Goal: Transaction & Acquisition: Purchase product/service

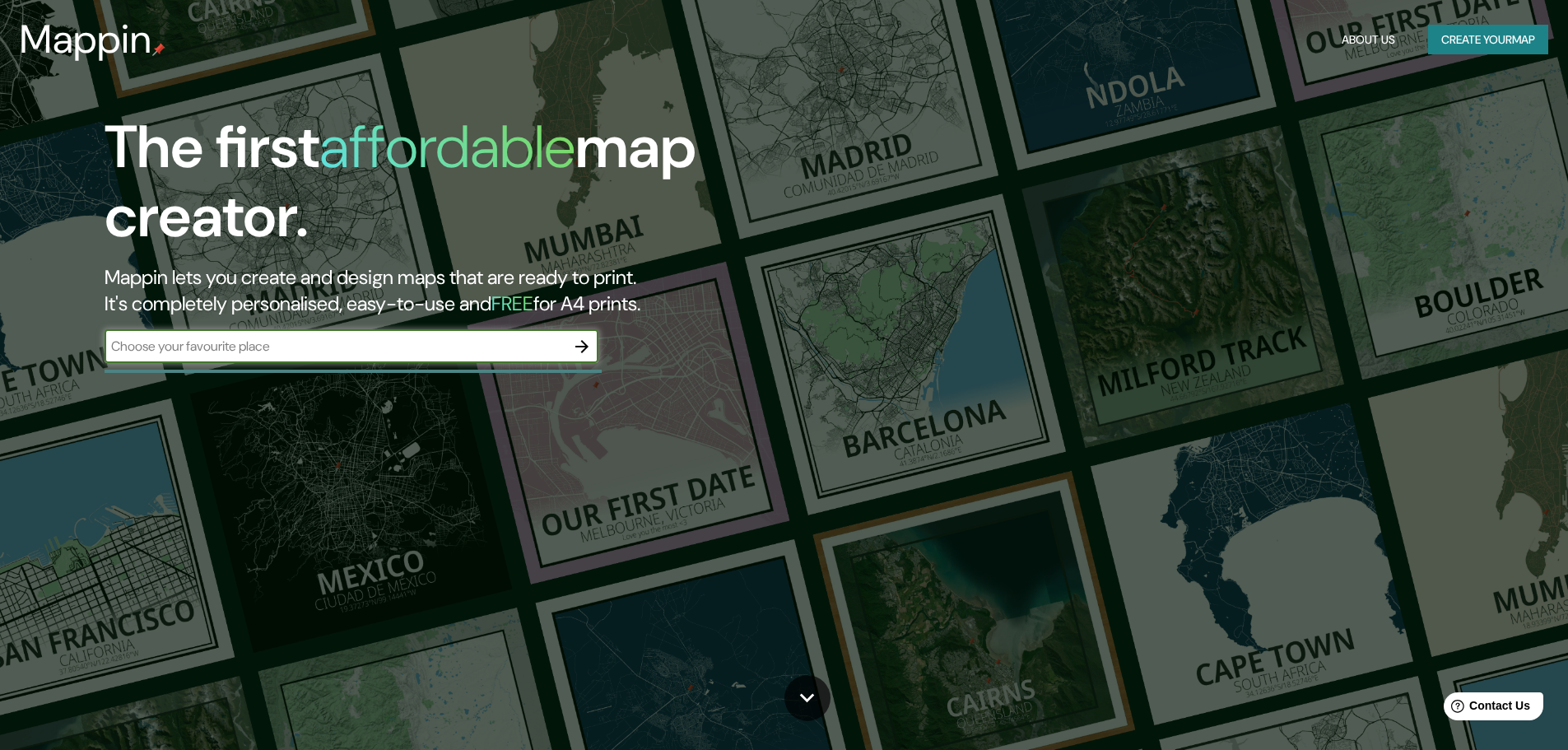
click at [449, 358] on div "​" at bounding box center [352, 346] width 494 height 33
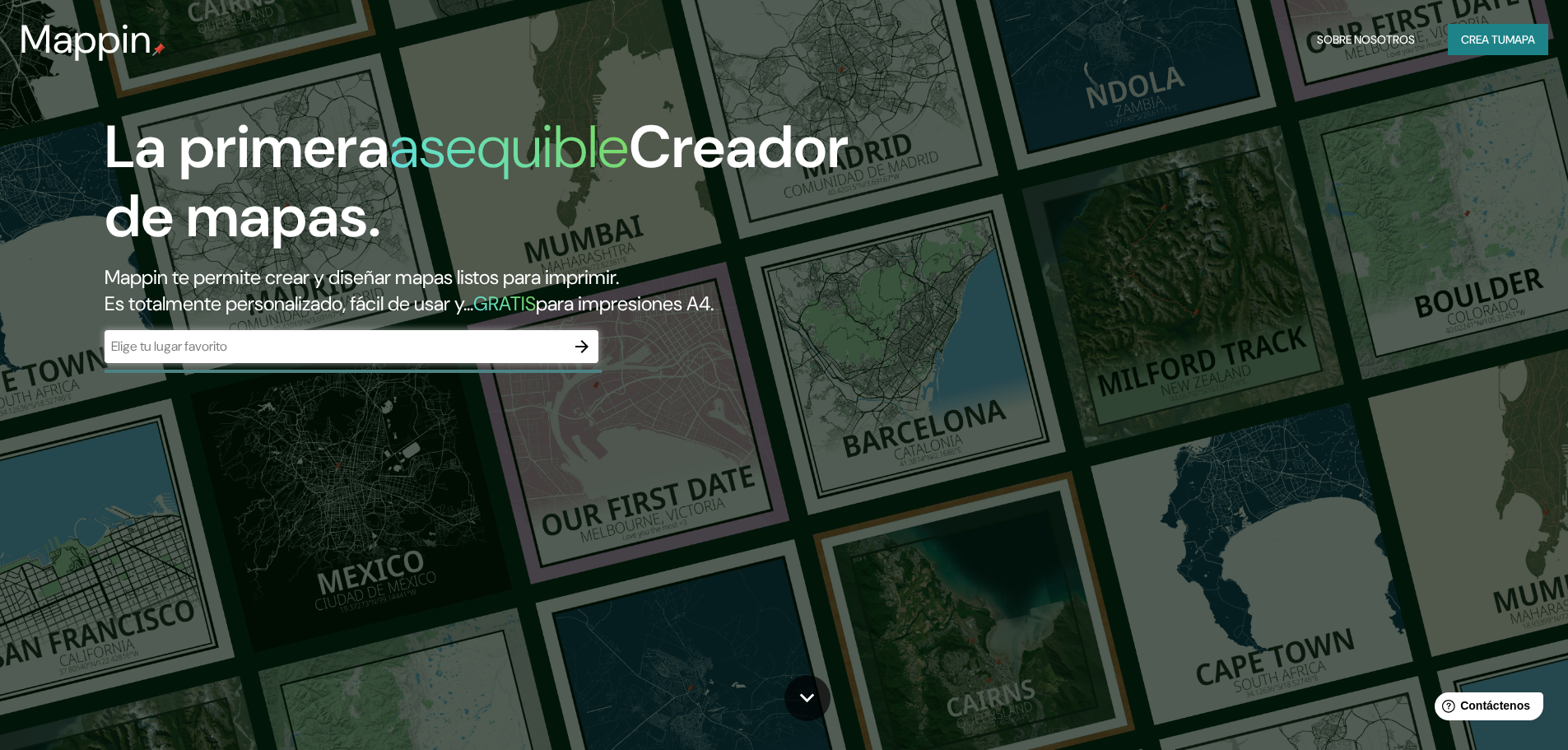
scroll to position [62, 0]
click at [1493, 41] on font "Crea tu" at bounding box center [1483, 40] width 45 height 15
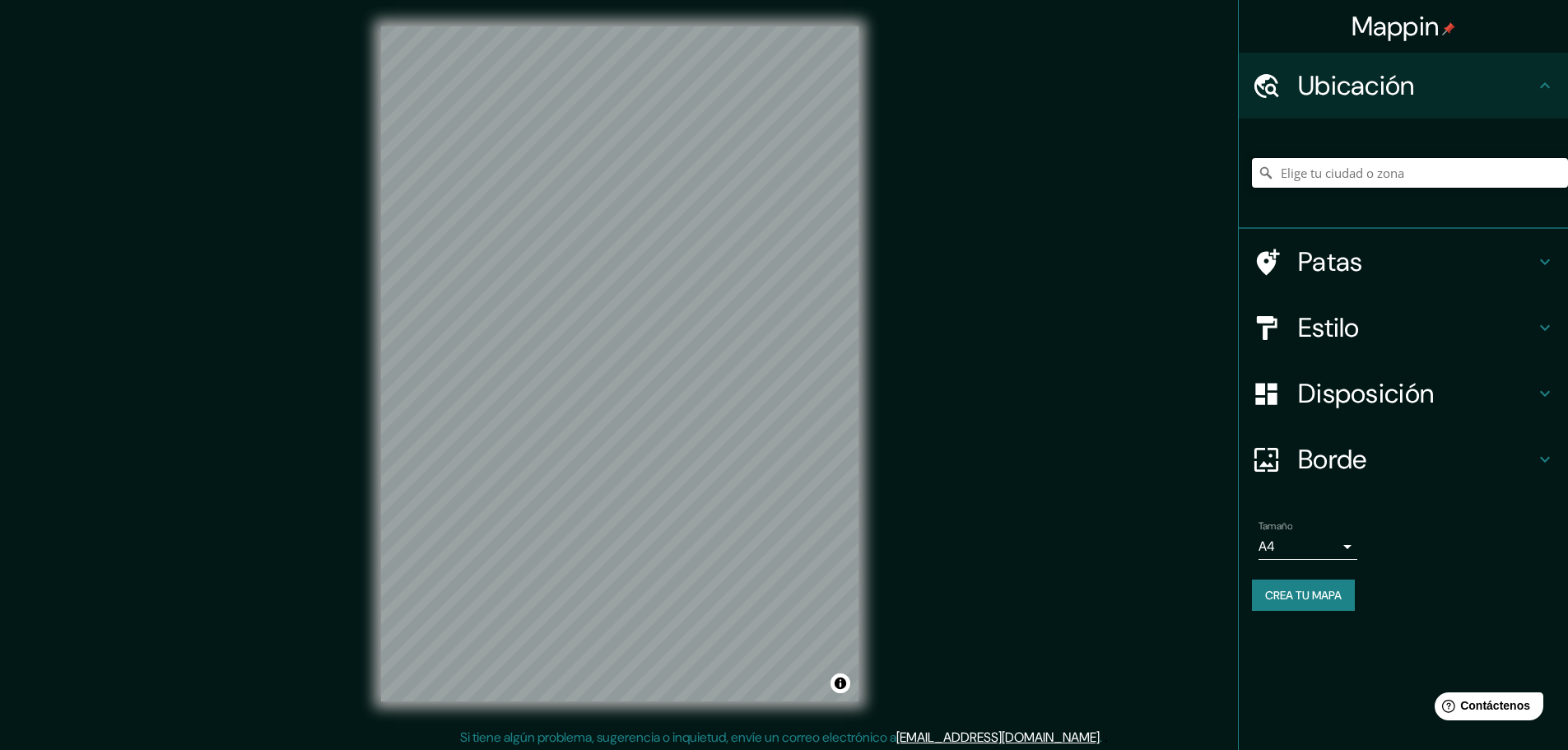
click at [1319, 177] on input "Elige tu ciudad o zona" at bounding box center [1410, 172] width 316 height 30
type input "Manizales, [GEOGRAPHIC_DATA], [GEOGRAPHIC_DATA]"
click at [1448, 314] on h4 "Estilo" at bounding box center [1416, 327] width 237 height 33
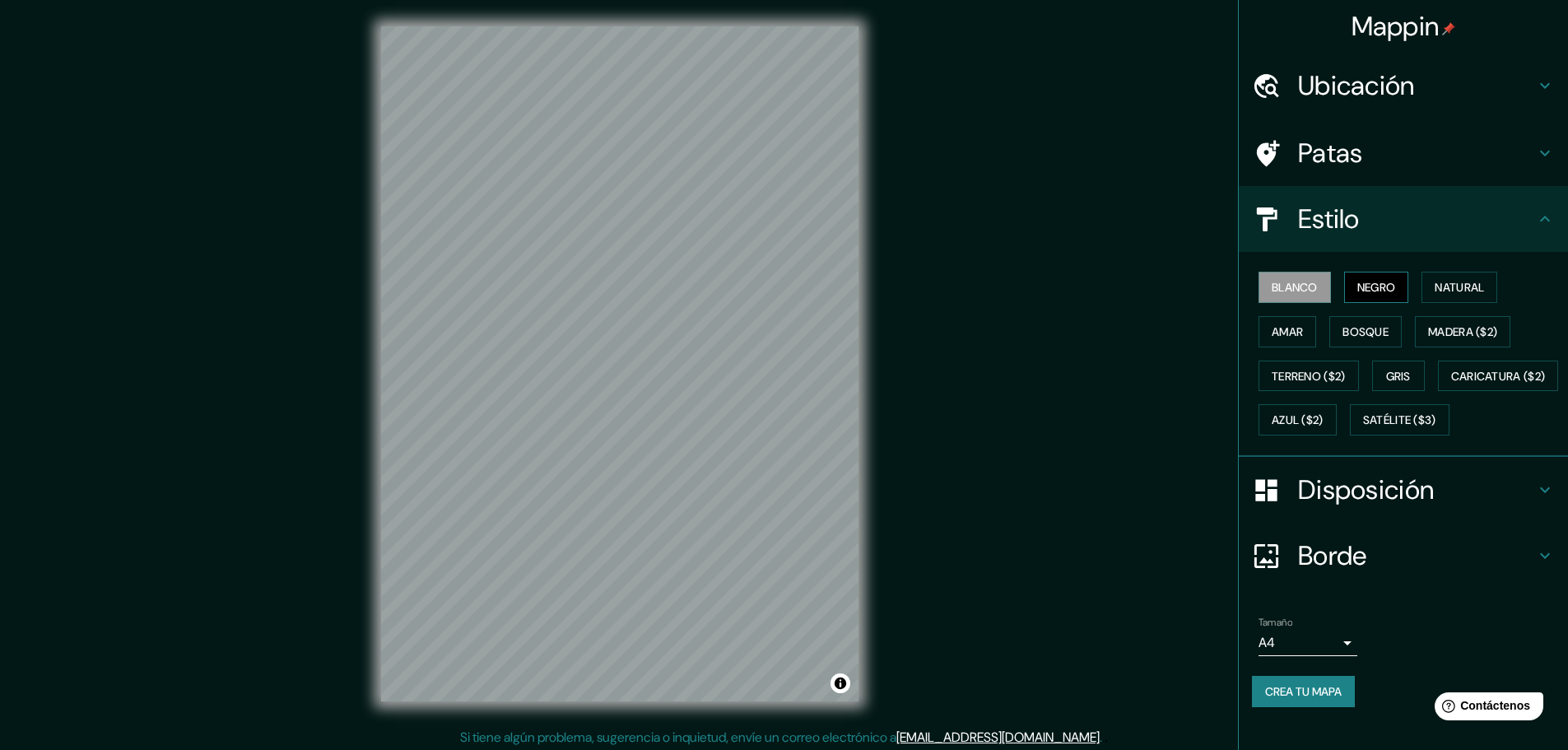
click at [1363, 292] on font "Negro" at bounding box center [1376, 288] width 39 height 15
click at [1258, 280] on button "Blanco" at bounding box center [1294, 287] width 72 height 31
click at [1371, 280] on font "Negro" at bounding box center [1376, 288] width 39 height 15
click at [1483, 289] on button "Natural" at bounding box center [1458, 287] width 75 height 31
click at [1277, 334] on font "Amar" at bounding box center [1287, 332] width 31 height 15
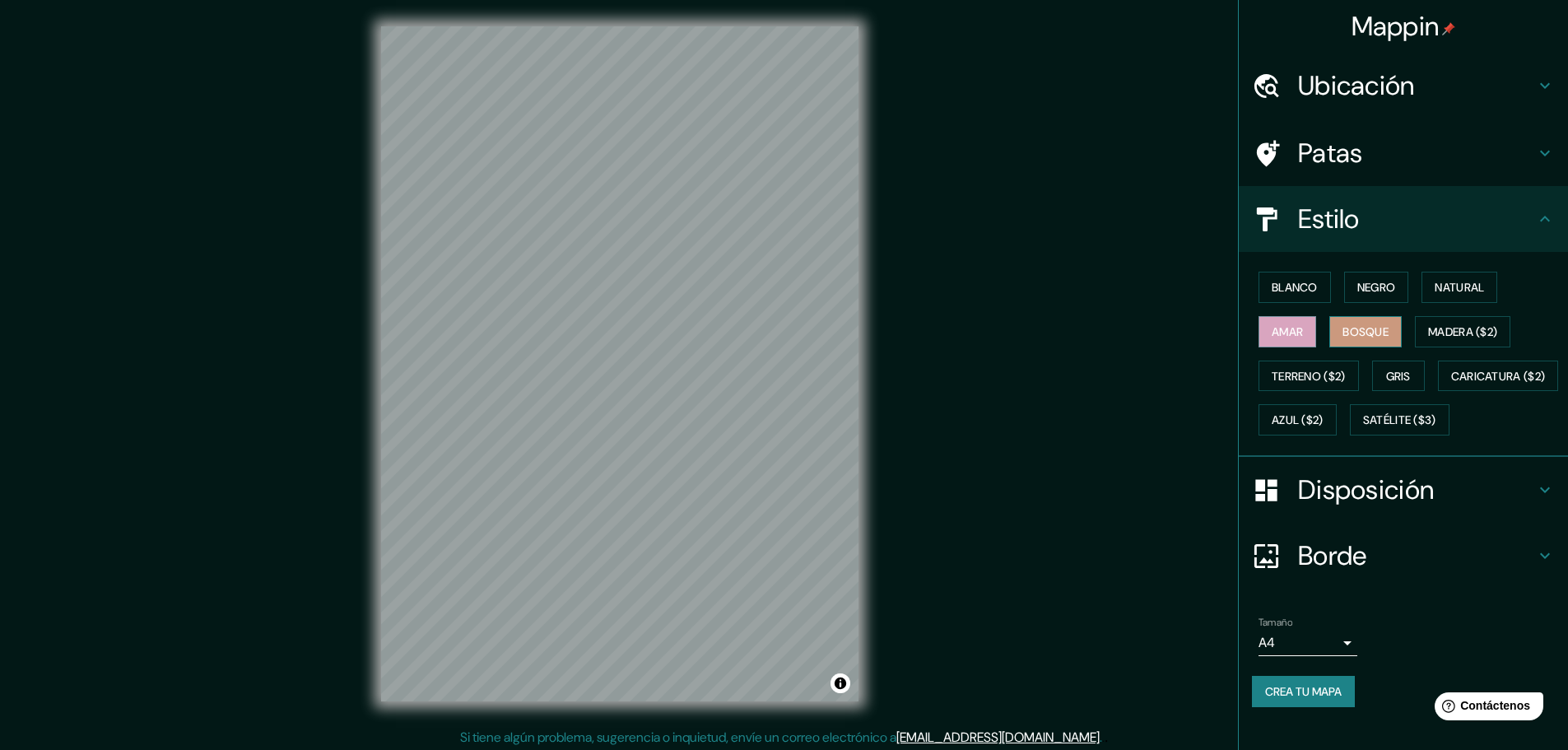
click at [1359, 334] on font "Bosque" at bounding box center [1365, 332] width 46 height 15
click at [1462, 332] on font "Madera ($2)" at bounding box center [1462, 332] width 70 height 15
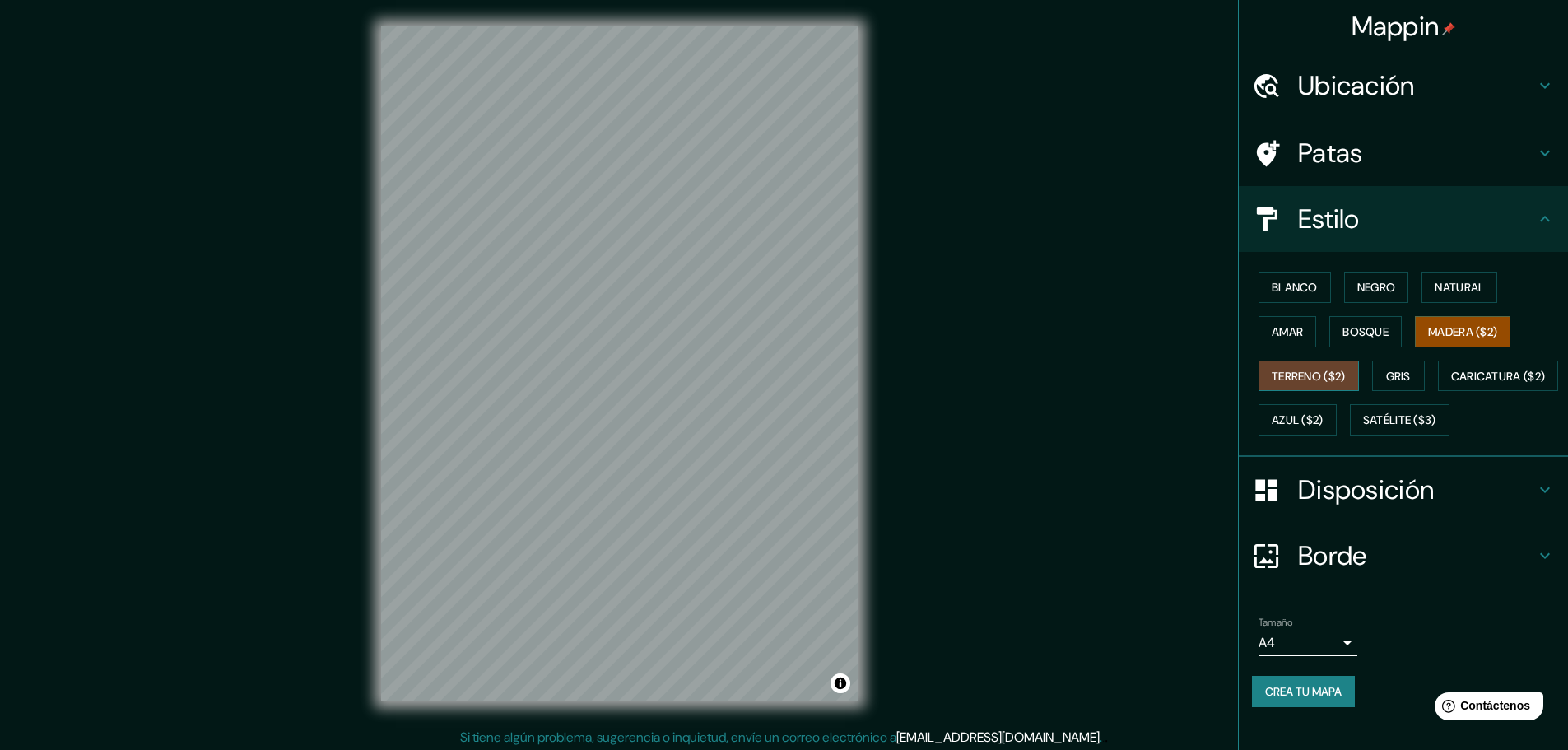
click at [1284, 381] on font "Terreno ($2)" at bounding box center [1309, 376] width 74 height 15
click at [1390, 375] on font "Gris" at bounding box center [1398, 376] width 25 height 15
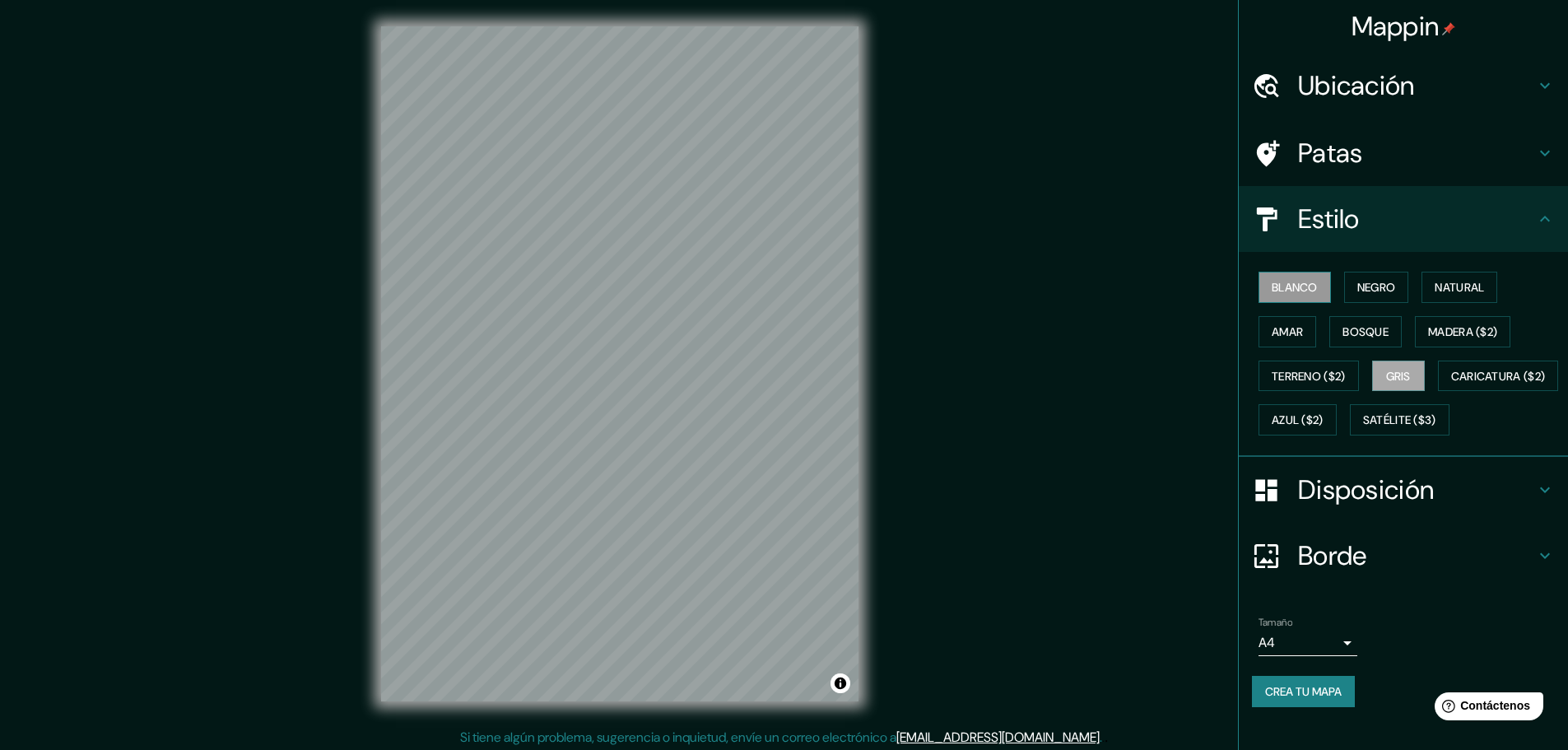
click at [1288, 290] on font "Blanco" at bounding box center [1294, 288] width 46 height 15
